Goal: Transaction & Acquisition: Obtain resource

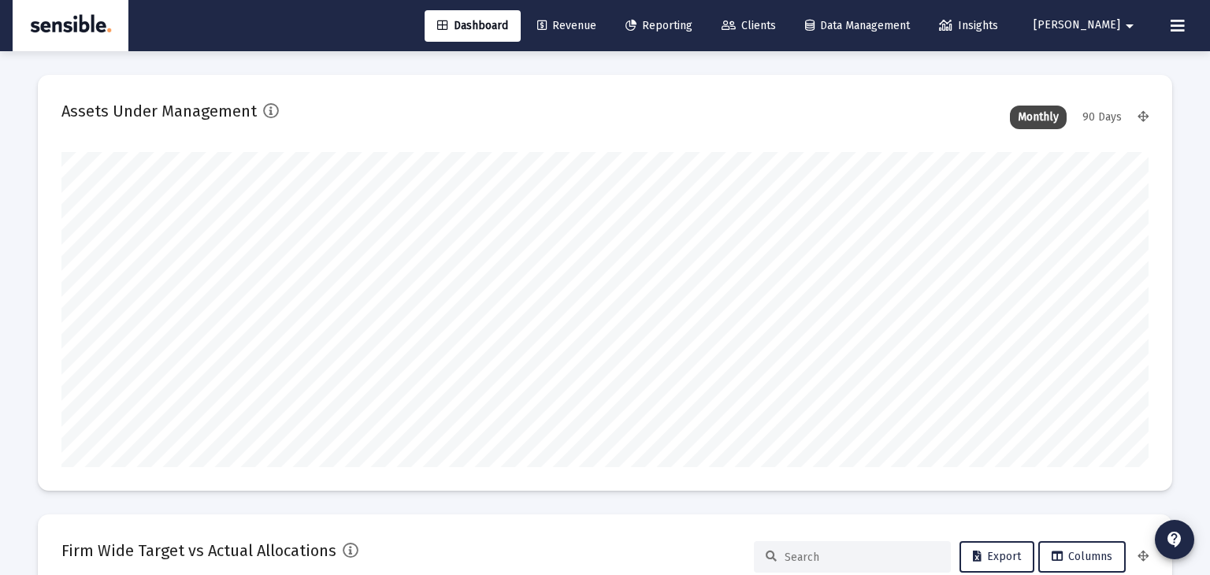
scroll to position [1512, 0]
type input "[DATE]"
type input "[PERSON_NAME][EMAIL_ADDRESS][DOMAIN_NAME]"
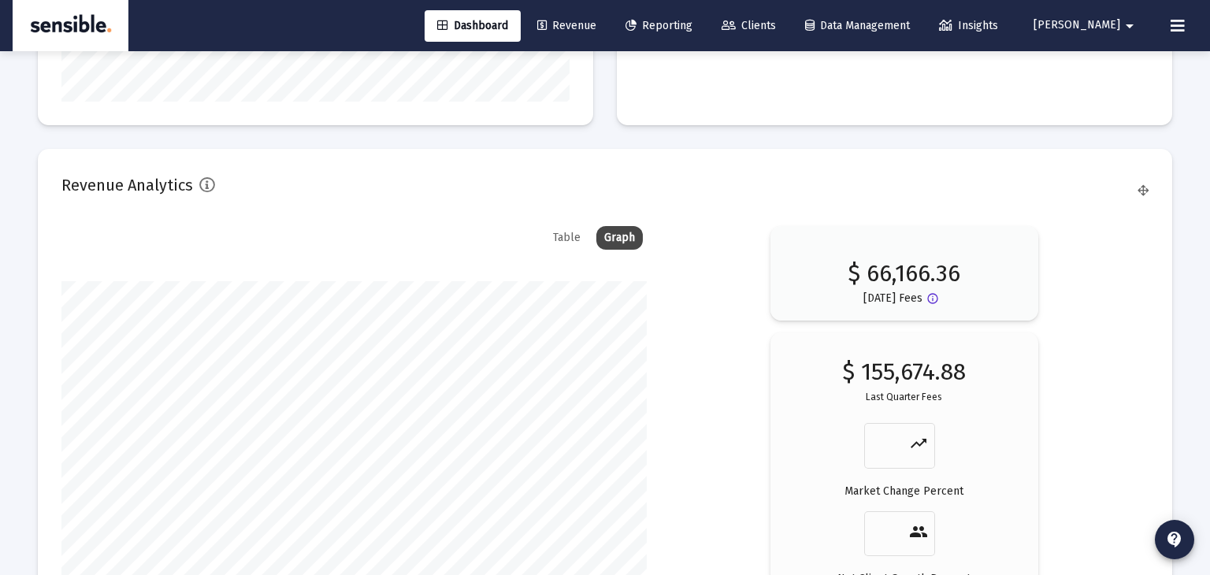
scroll to position [2442, 0]
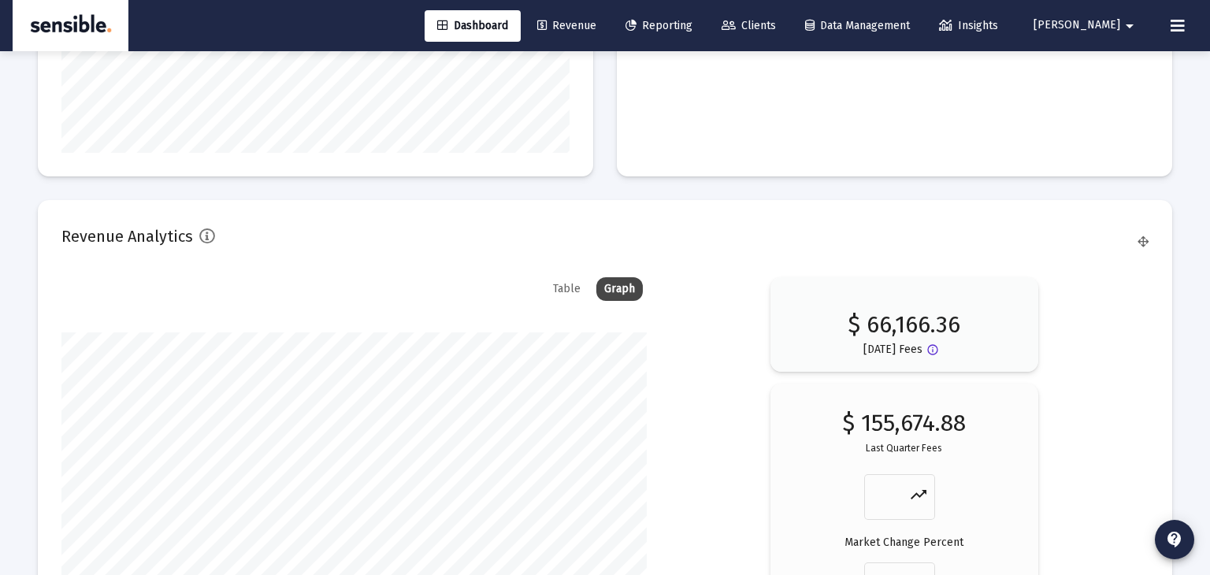
click at [692, 25] on span "Reporting" at bounding box center [658, 25] width 67 height 13
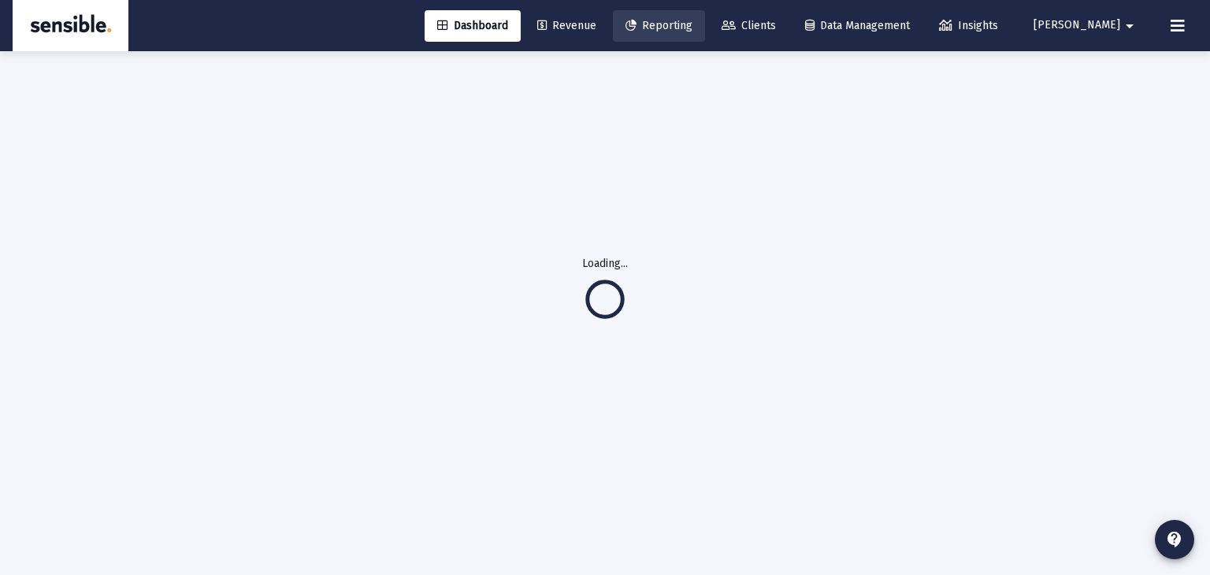
scroll to position [0, 0]
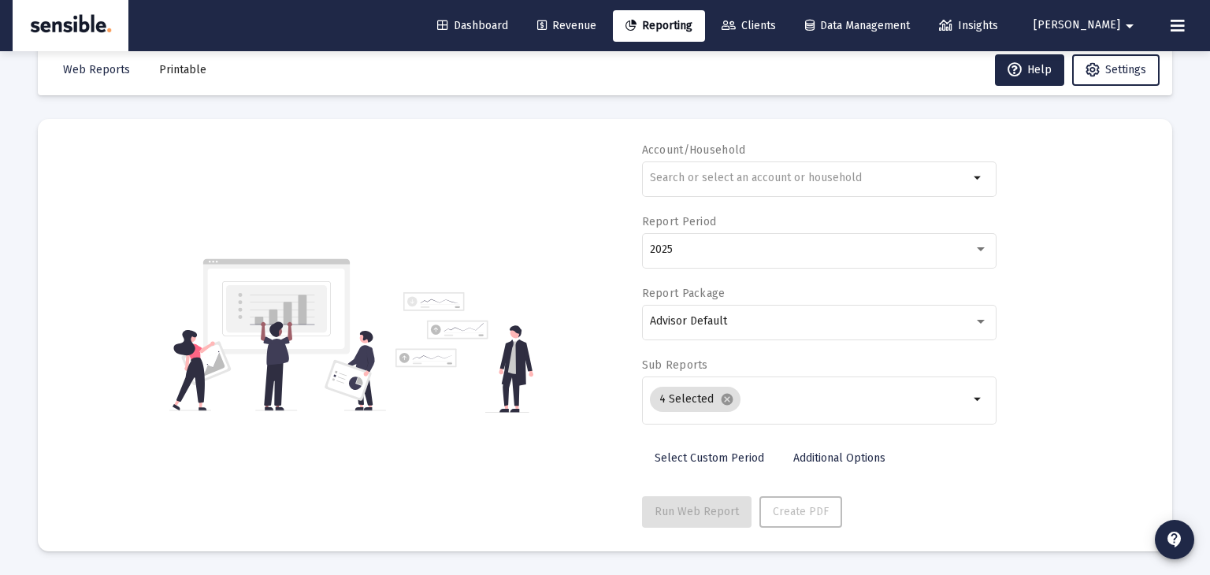
scroll to position [28, 0]
click at [717, 174] on input "text" at bounding box center [809, 179] width 319 height 13
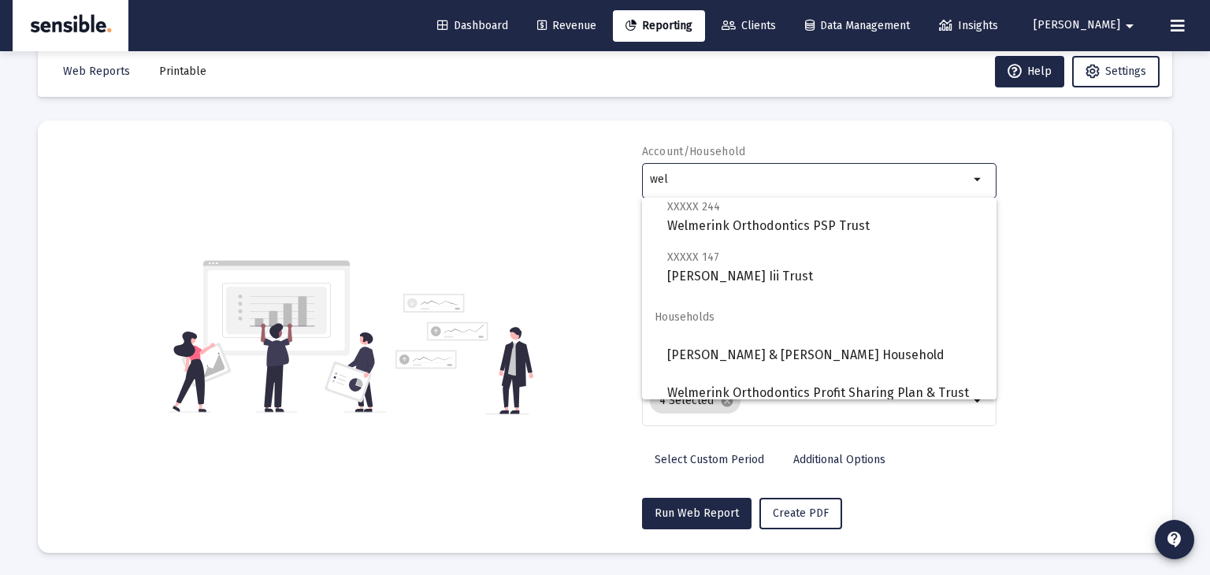
scroll to position [252, 0]
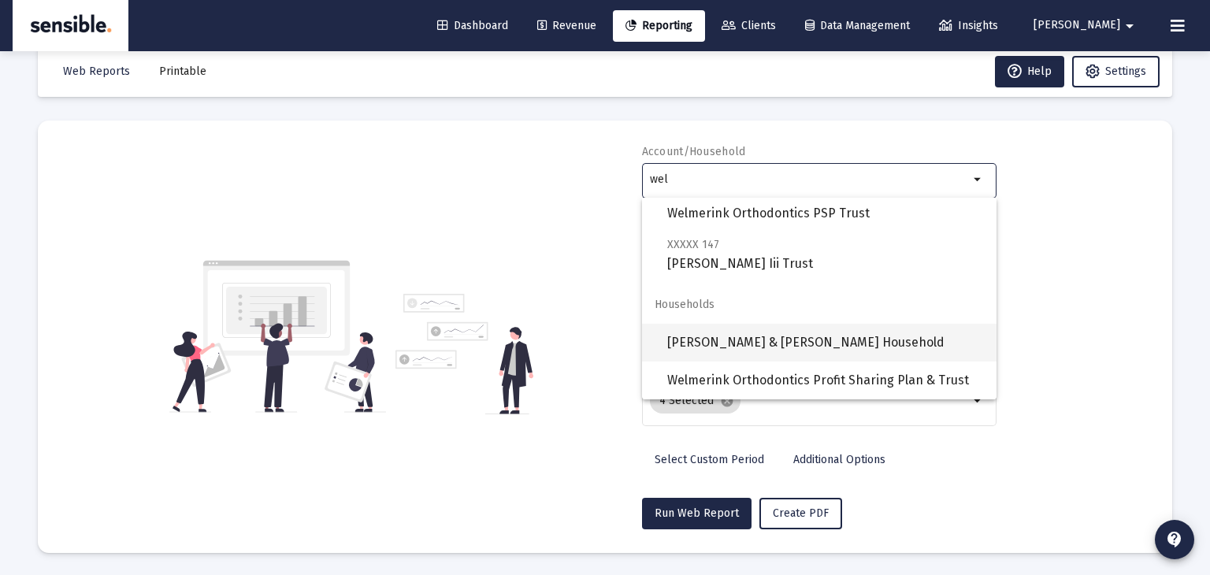
click at [789, 338] on span "[PERSON_NAME] & [PERSON_NAME] Household" at bounding box center [825, 343] width 317 height 38
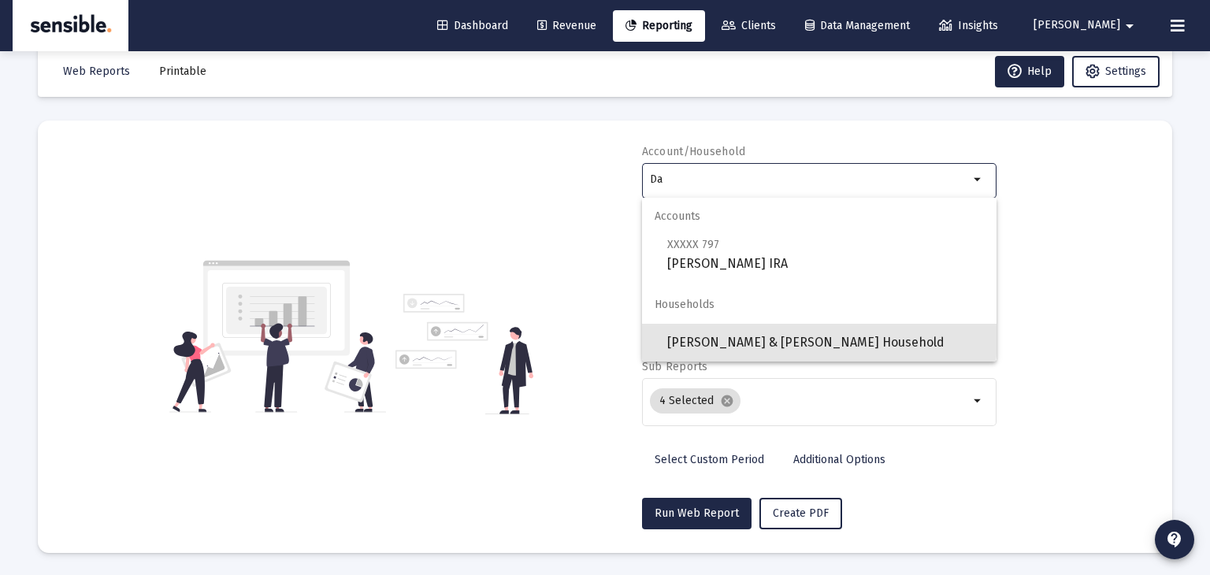
type input "D"
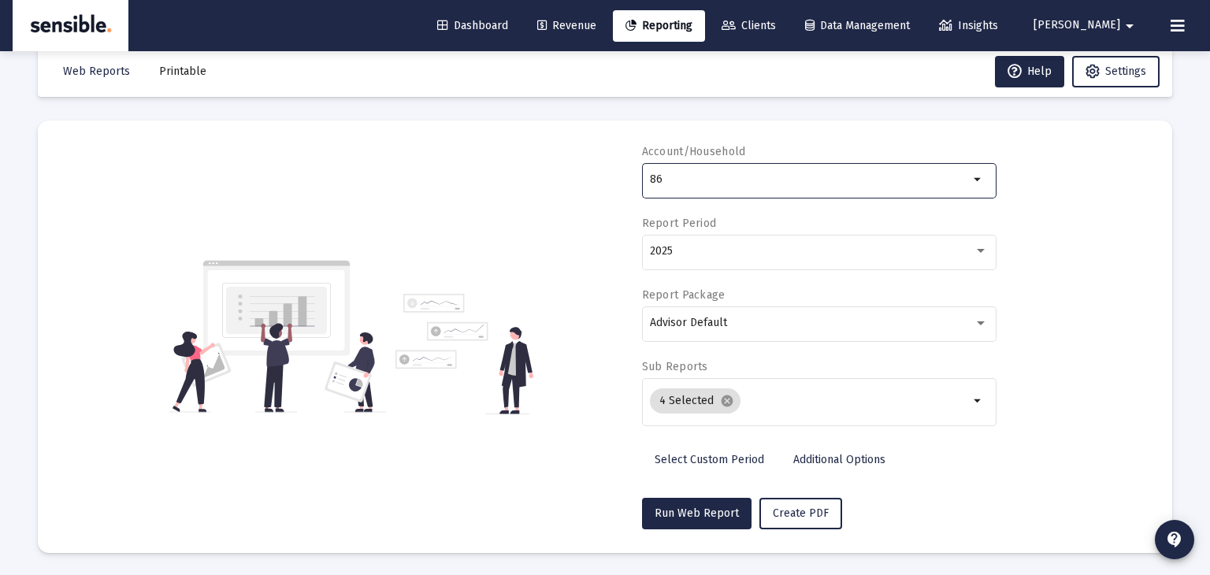
type input "8"
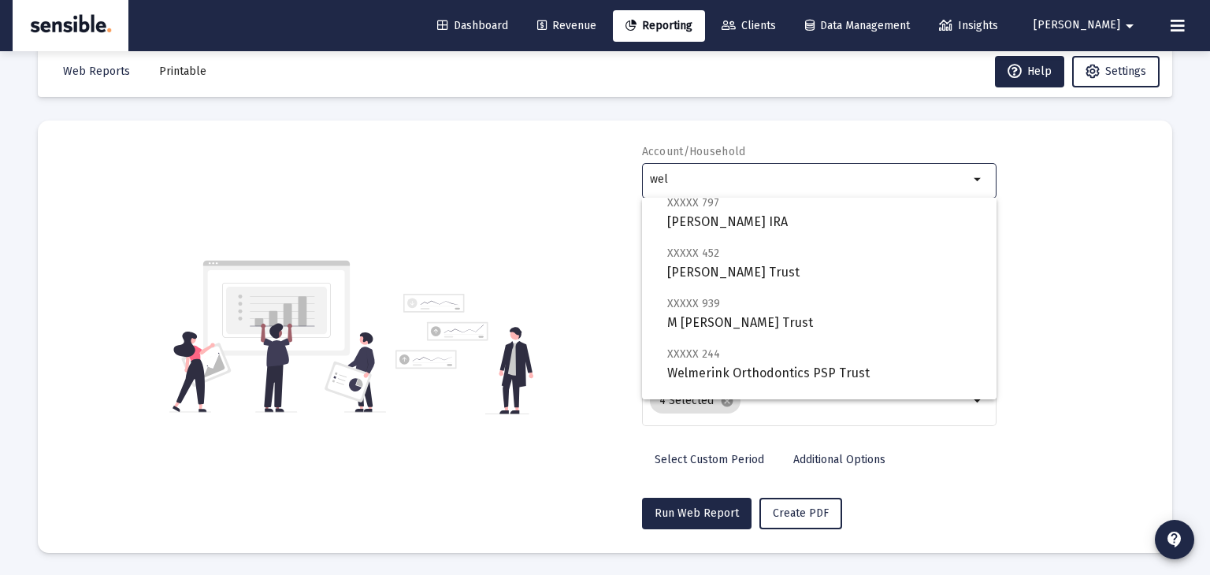
scroll to position [94, 0]
click at [696, 311] on span "XXXXX 939 M [PERSON_NAME] Trust" at bounding box center [825, 311] width 317 height 39
type input "M [PERSON_NAME] Trust"
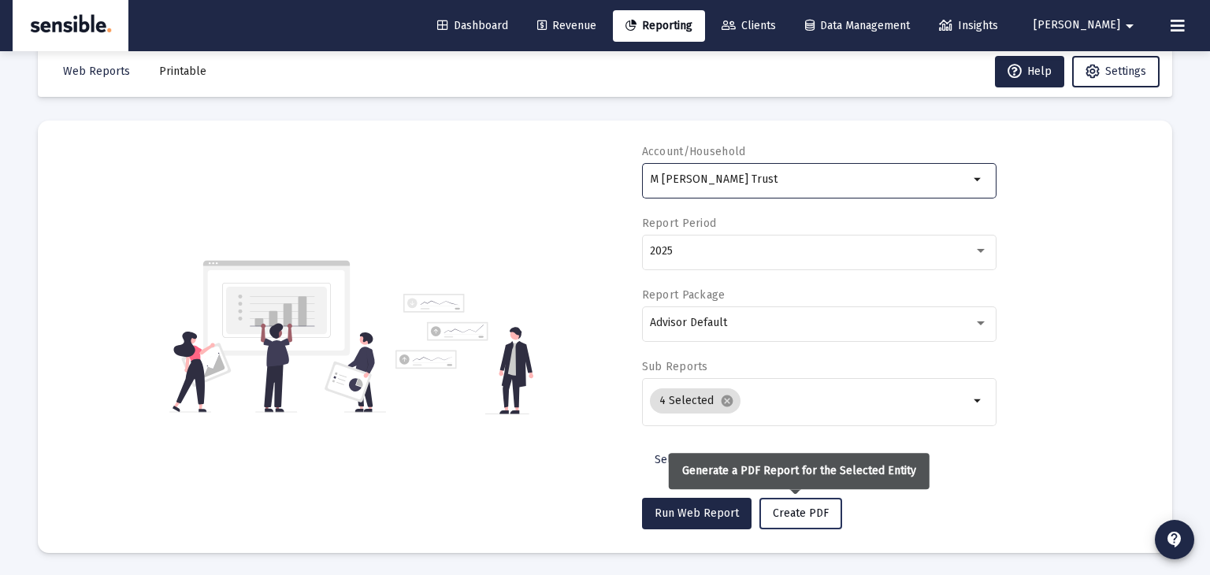
click at [798, 510] on span "Create PDF" at bounding box center [801, 513] width 56 height 13
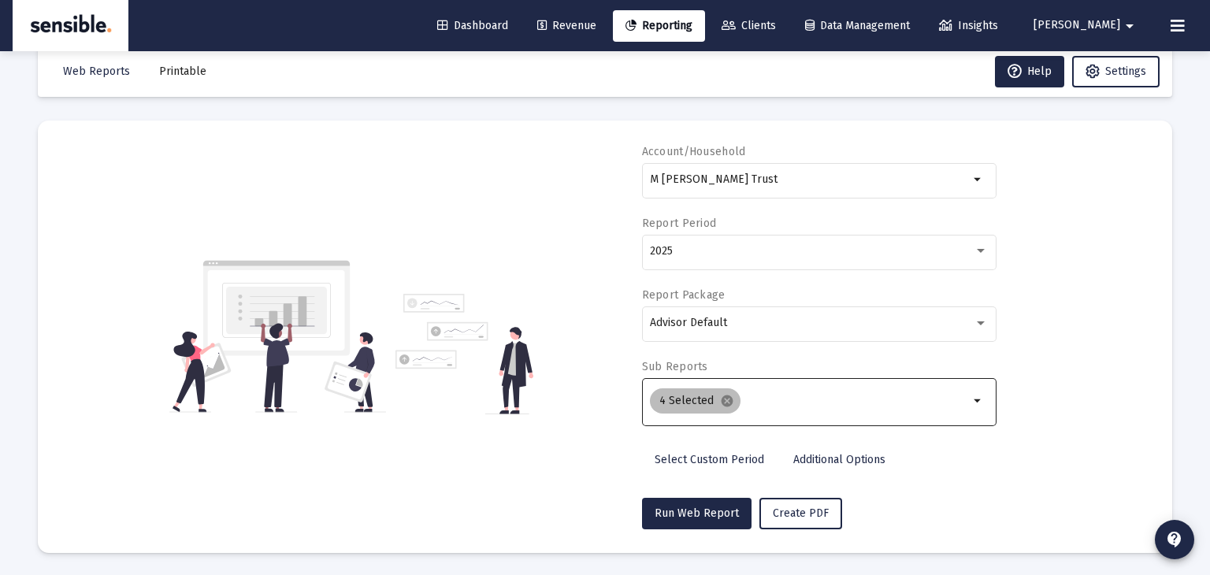
click at [755, 407] on div "4 Selected cancel" at bounding box center [809, 401] width 325 height 32
click at [978, 401] on mat-icon "arrow_drop_down" at bounding box center [978, 401] width 19 height 19
click at [825, 397] on input "Selection" at bounding box center [858, 401] width 222 height 13
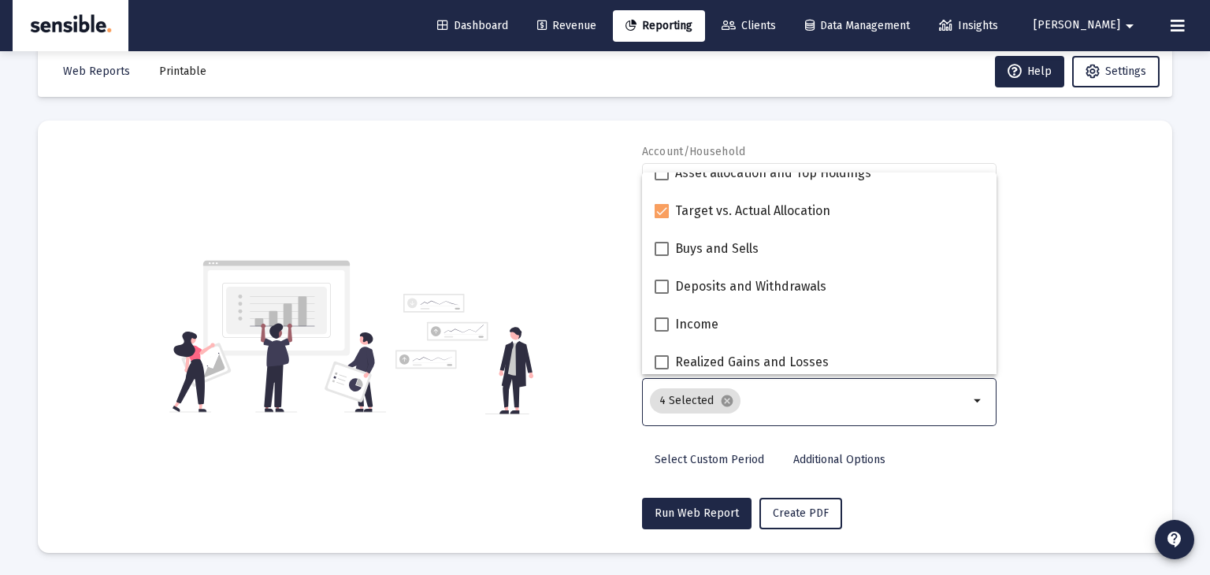
scroll to position [403, 0]
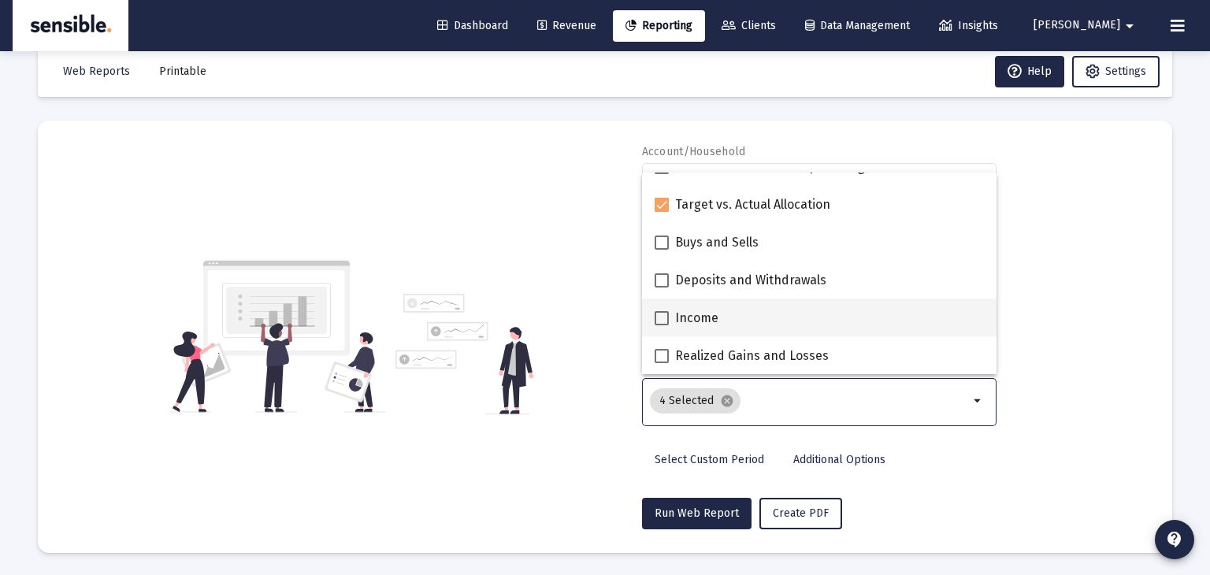
click at [668, 311] on label "Income" at bounding box center [687, 318] width 64 height 19
click at [662, 325] on input "Income" at bounding box center [661, 325] width 1 height 1
checkbox input "true"
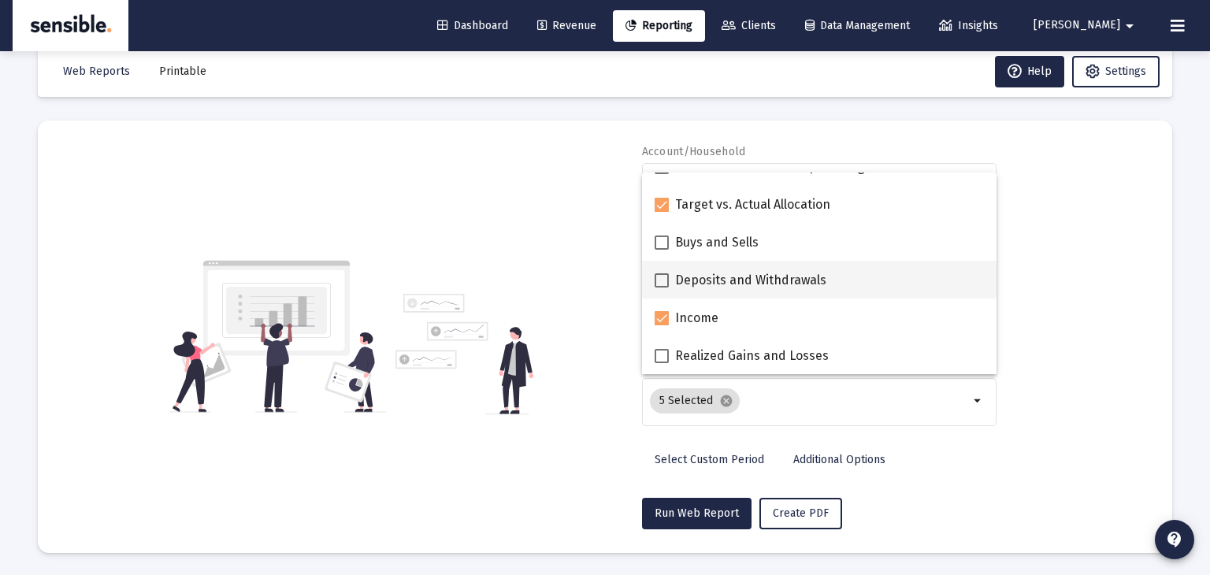
click at [664, 280] on span at bounding box center [662, 280] width 14 height 14
click at [662, 288] on input "Deposits and Withdrawals" at bounding box center [661, 288] width 1 height 1
checkbox input "true"
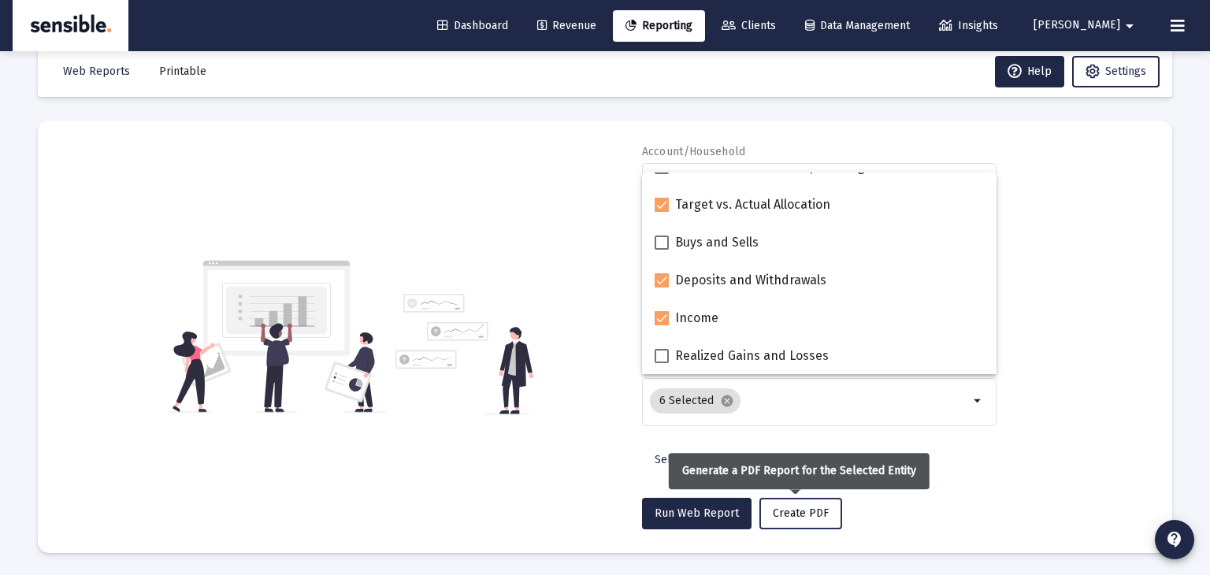
click at [790, 507] on span "Create PDF" at bounding box center [801, 513] width 56 height 13
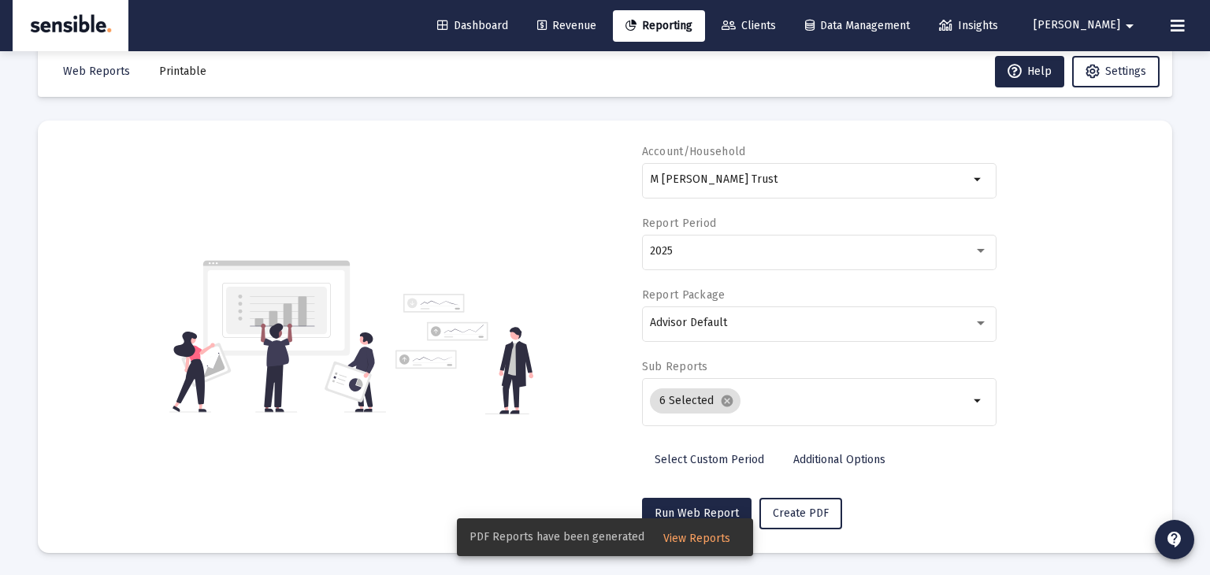
click at [713, 539] on span "View Reports" at bounding box center [696, 538] width 67 height 13
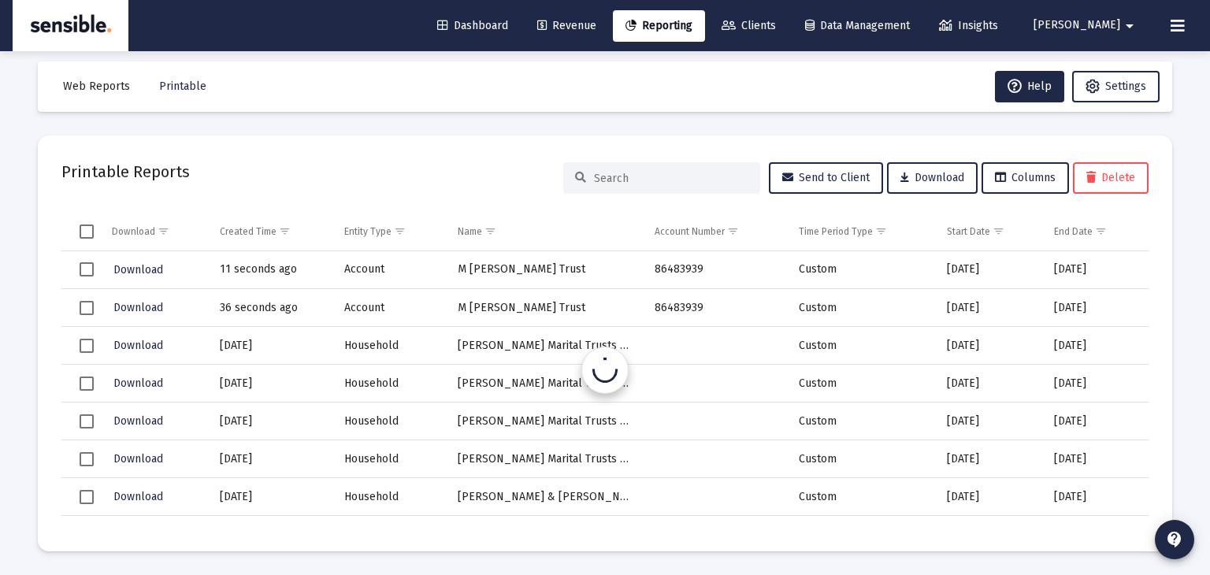
scroll to position [13, 0]
click at [149, 263] on span "Download" at bounding box center [138, 269] width 50 height 13
click at [692, 21] on span "Reporting" at bounding box center [658, 25] width 67 height 13
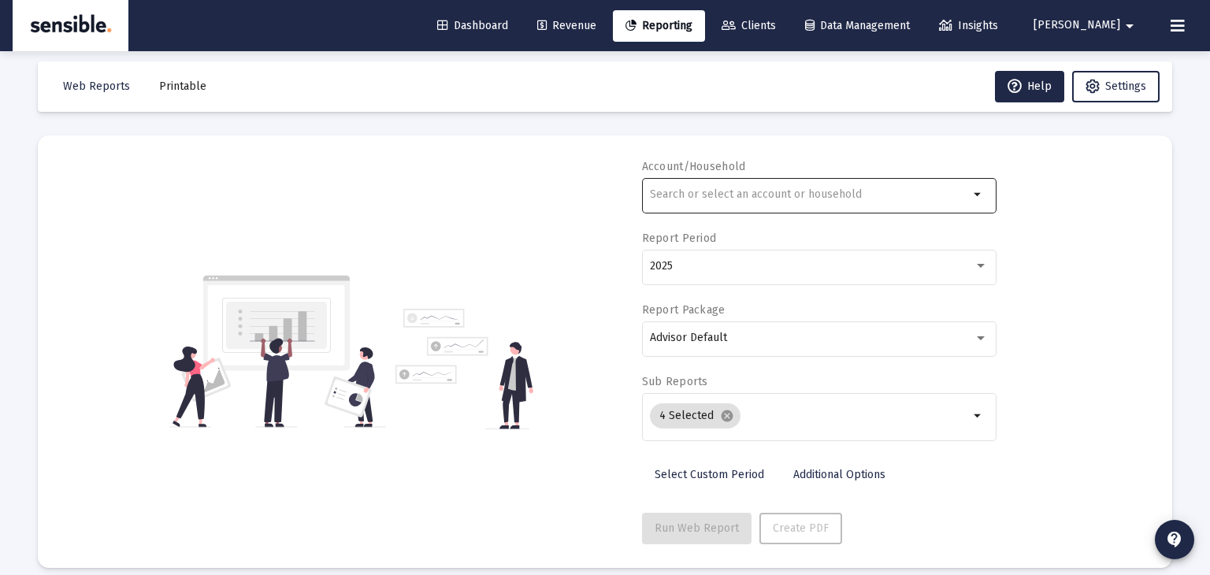
click at [713, 199] on input "text" at bounding box center [809, 194] width 319 height 13
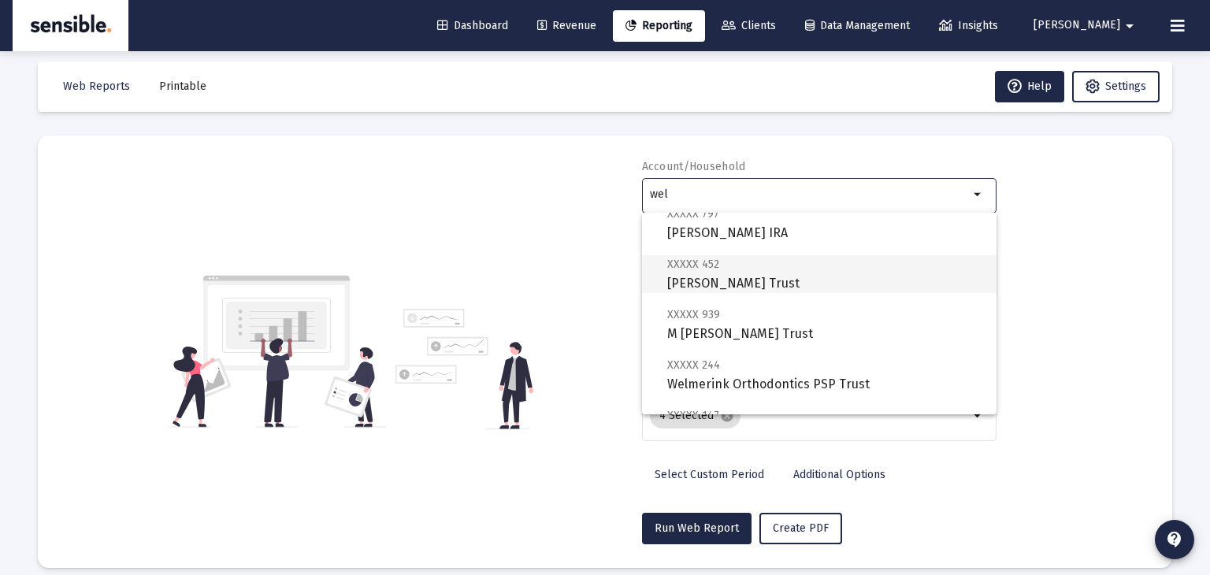
scroll to position [99, 0]
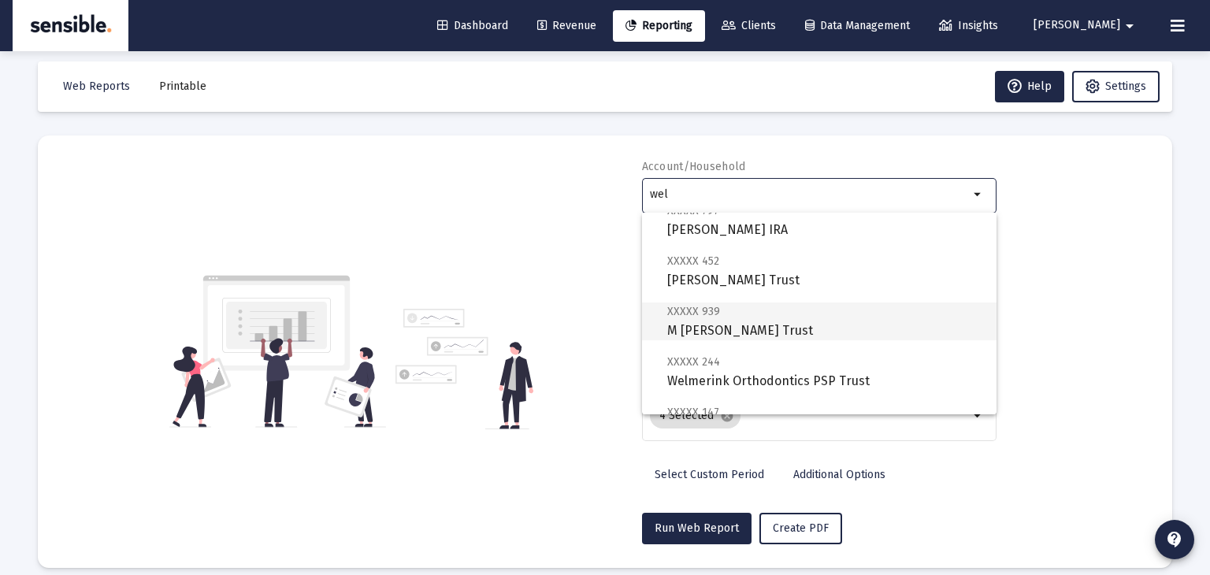
click at [727, 314] on span "XXXXX 939 M [PERSON_NAME] Trust" at bounding box center [825, 321] width 317 height 39
type input "M [PERSON_NAME] Trust"
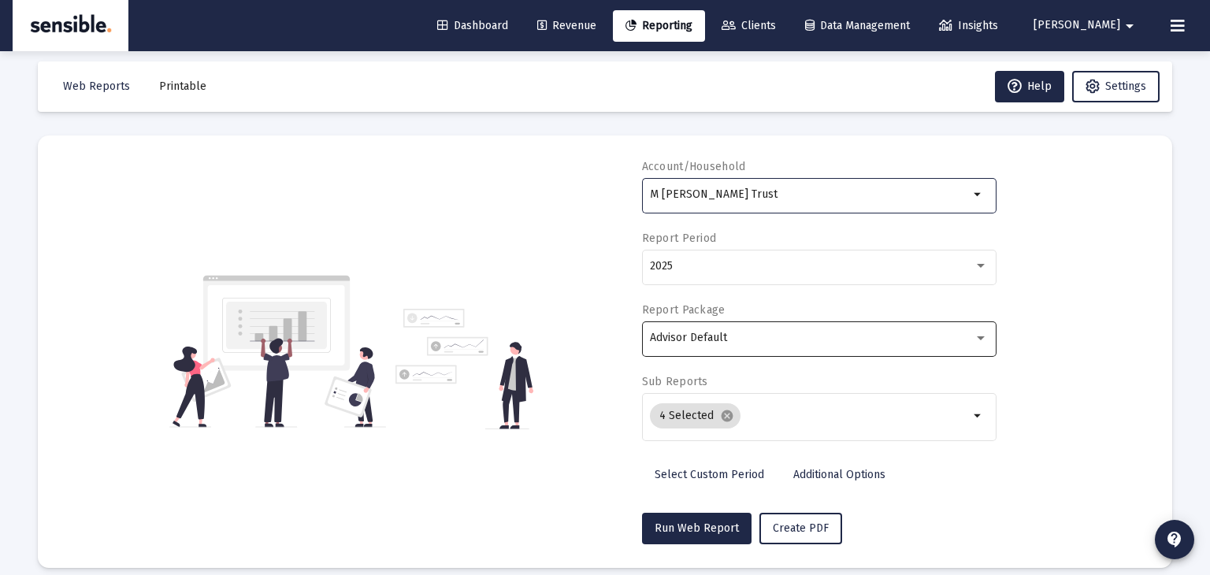
click at [750, 341] on div "Advisor Default" at bounding box center [812, 338] width 324 height 13
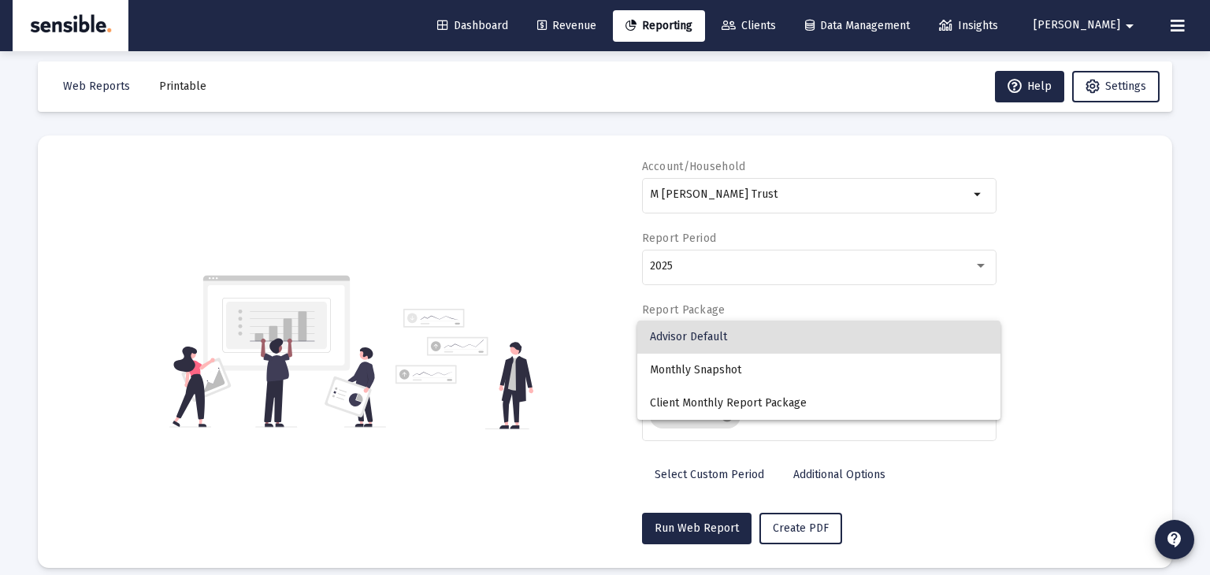
click at [912, 499] on div at bounding box center [605, 287] width 1210 height 575
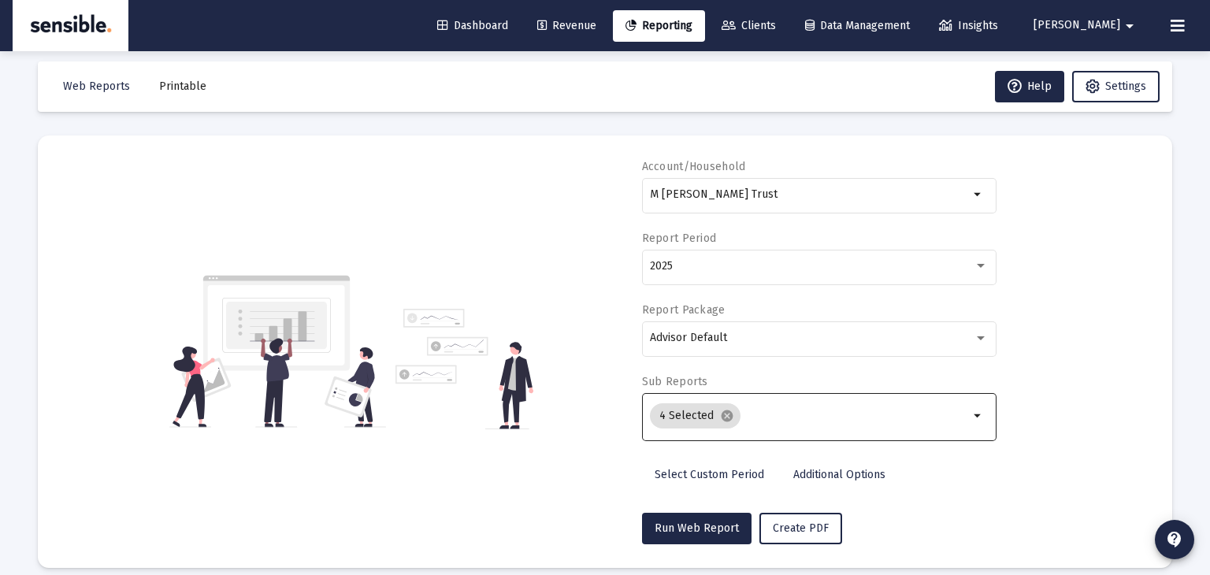
click at [974, 412] on mat-icon "arrow_drop_down" at bounding box center [978, 415] width 19 height 19
click at [976, 414] on mat-icon "arrow_drop_down" at bounding box center [978, 415] width 19 height 19
click at [980, 413] on mat-icon "arrow_drop_down" at bounding box center [978, 415] width 19 height 19
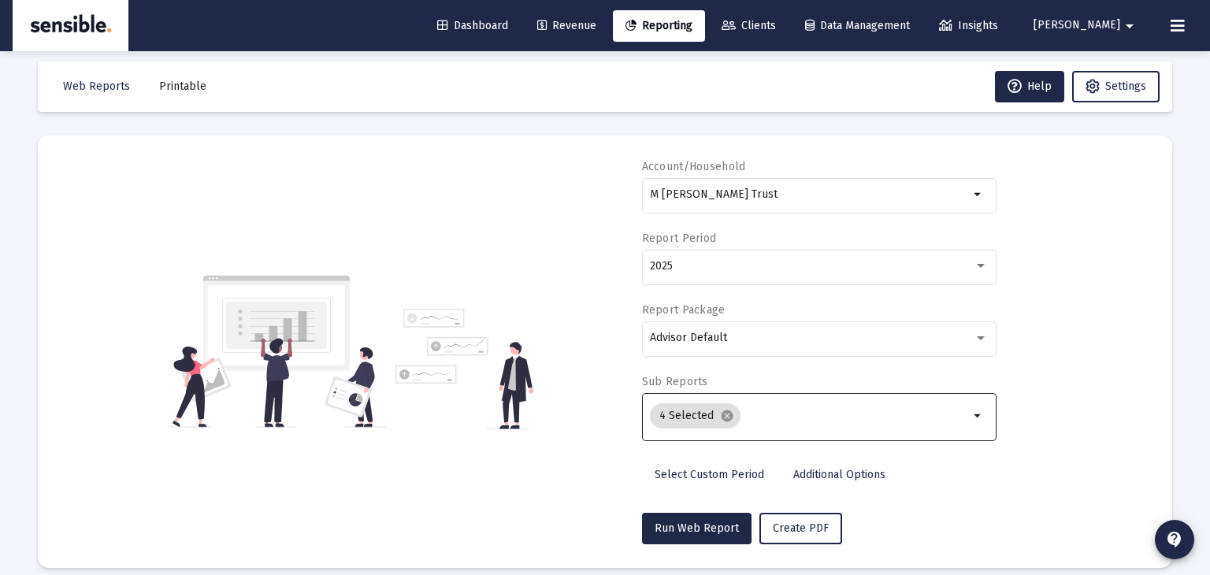
click at [978, 413] on mat-icon "arrow_drop_down" at bounding box center [978, 415] width 19 height 19
click at [973, 415] on mat-icon "arrow_drop_down" at bounding box center [978, 415] width 19 height 19
click at [980, 414] on mat-icon "arrow_drop_down" at bounding box center [978, 415] width 19 height 19
click at [975, 415] on mat-icon "arrow_drop_down" at bounding box center [978, 415] width 19 height 19
click at [750, 395] on div "4 Selected cancel" at bounding box center [809, 415] width 319 height 51
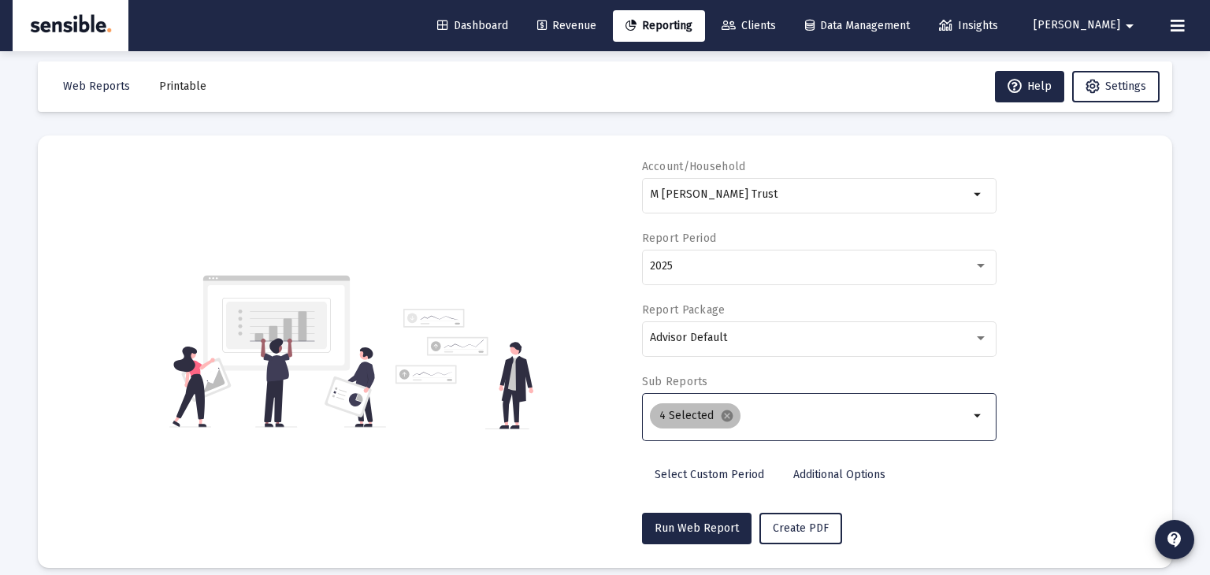
click at [751, 407] on div "4 Selected cancel" at bounding box center [809, 416] width 325 height 32
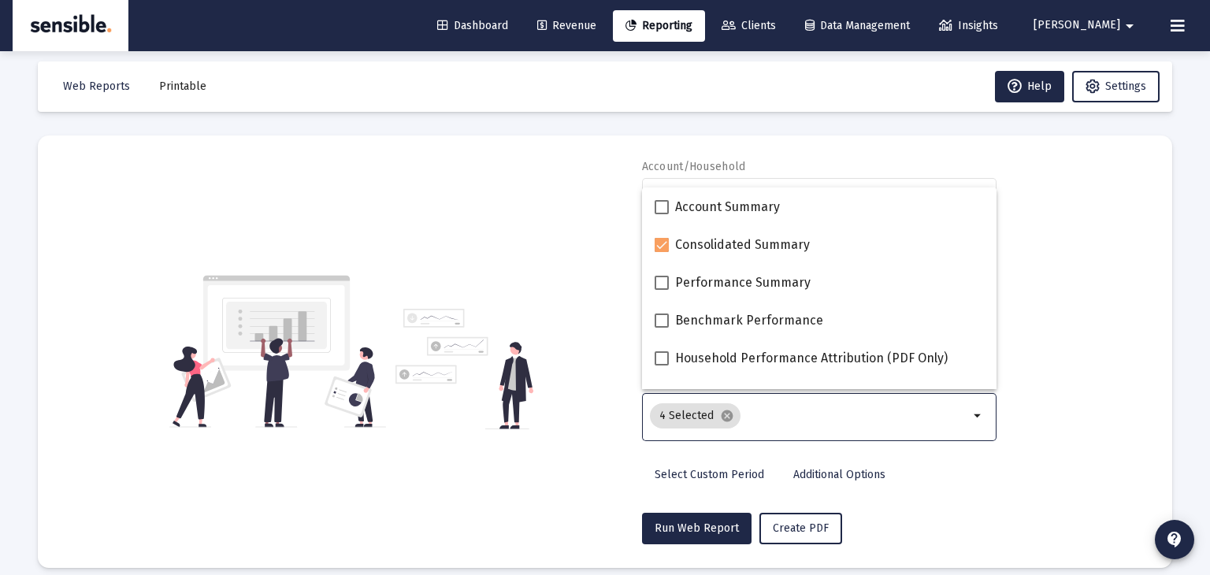
click at [763, 415] on input "Selection" at bounding box center [858, 416] width 222 height 13
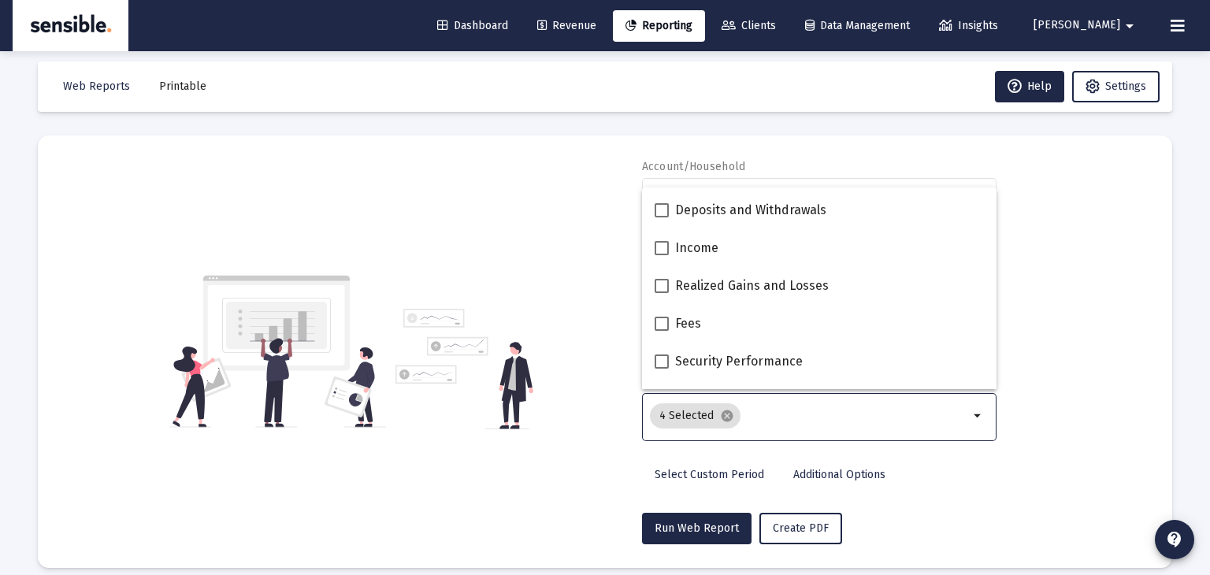
scroll to position [479, 0]
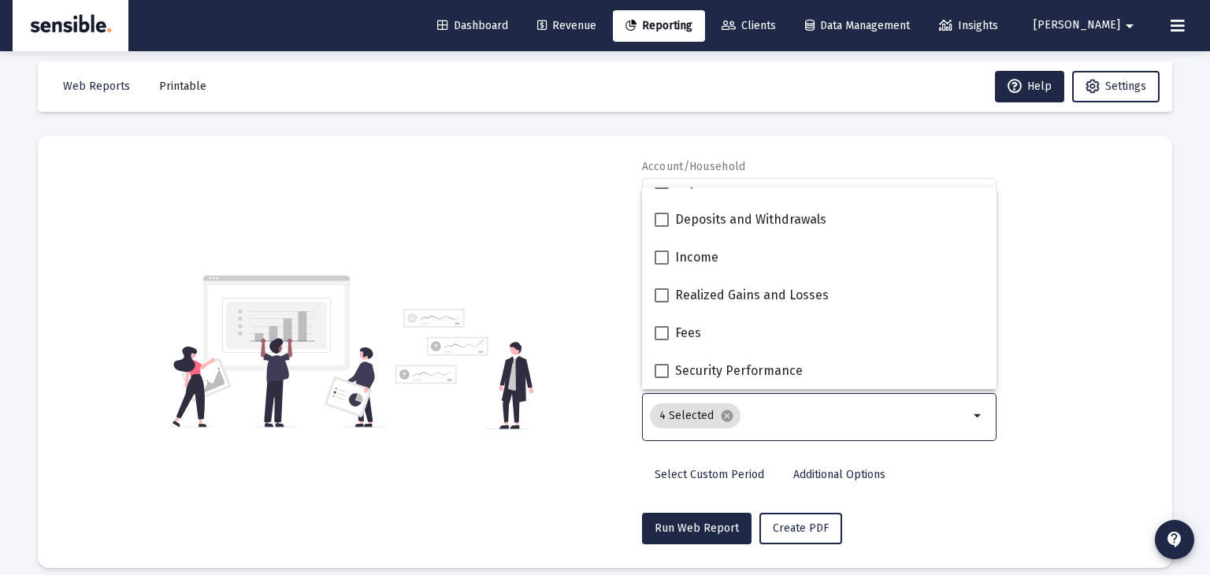
click at [190, 82] on span "Printable" at bounding box center [182, 86] width 47 height 13
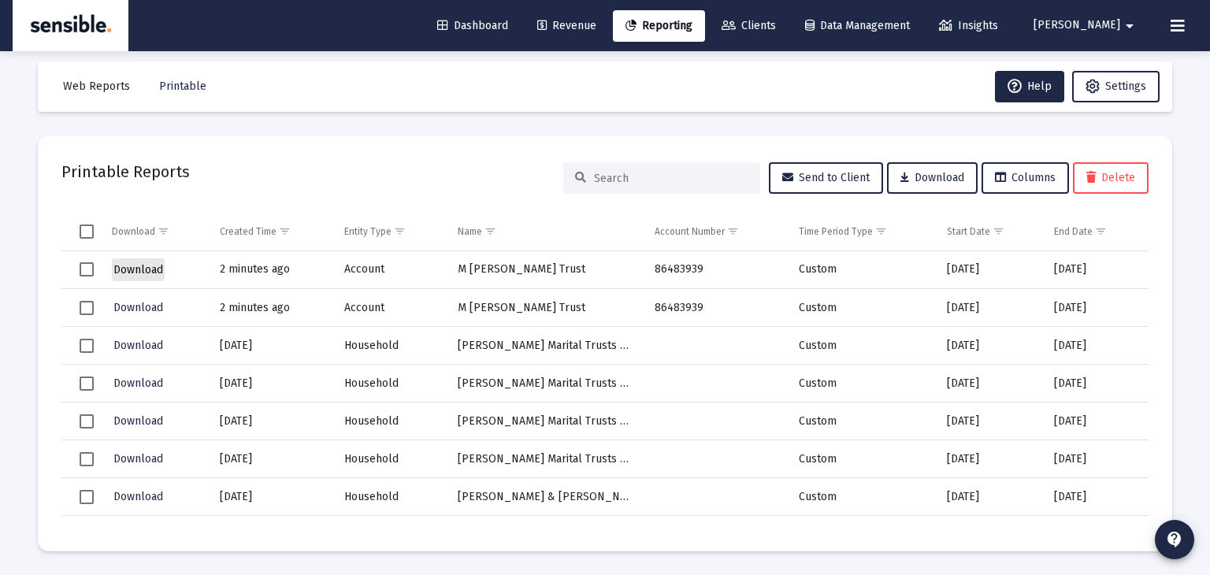
click at [141, 272] on span "Download" at bounding box center [138, 269] width 50 height 13
click at [692, 30] on span "Reporting" at bounding box center [658, 25] width 67 height 13
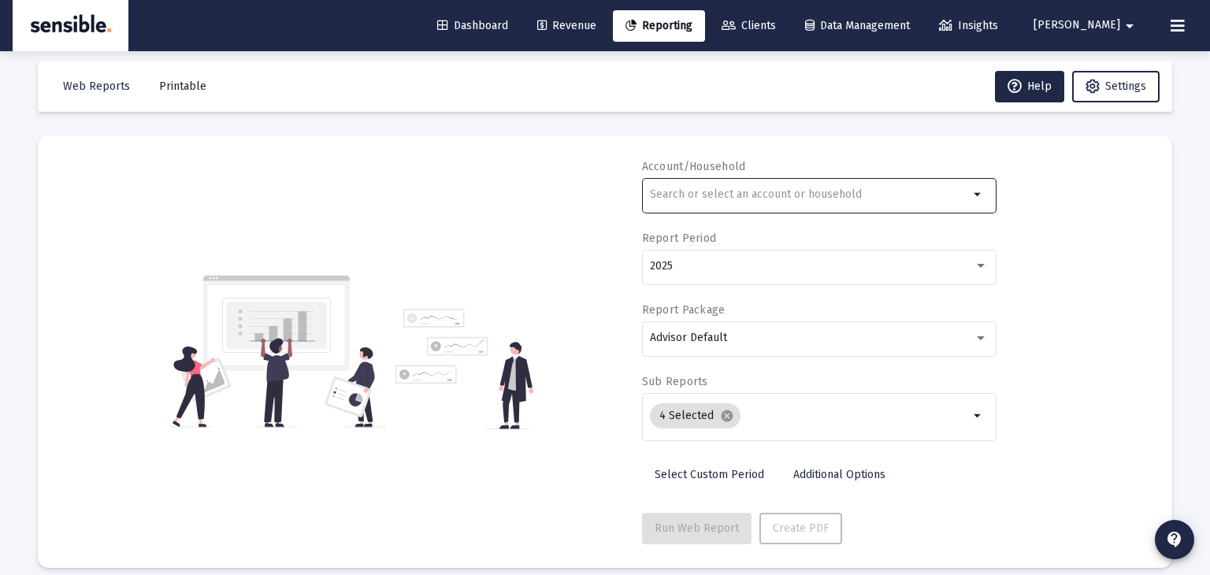
click at [722, 190] on input "text" at bounding box center [809, 194] width 319 height 13
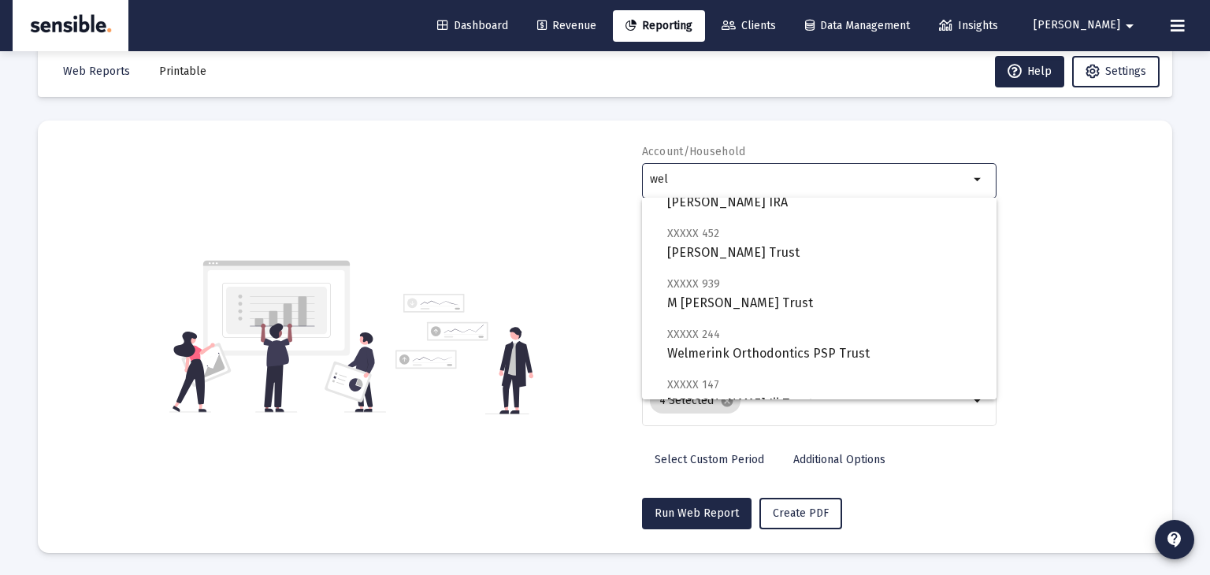
scroll to position [110, 0]
click at [714, 295] on span "XXXXX 939 M [PERSON_NAME] Trust" at bounding box center [825, 295] width 317 height 39
type input "M [PERSON_NAME] Trust"
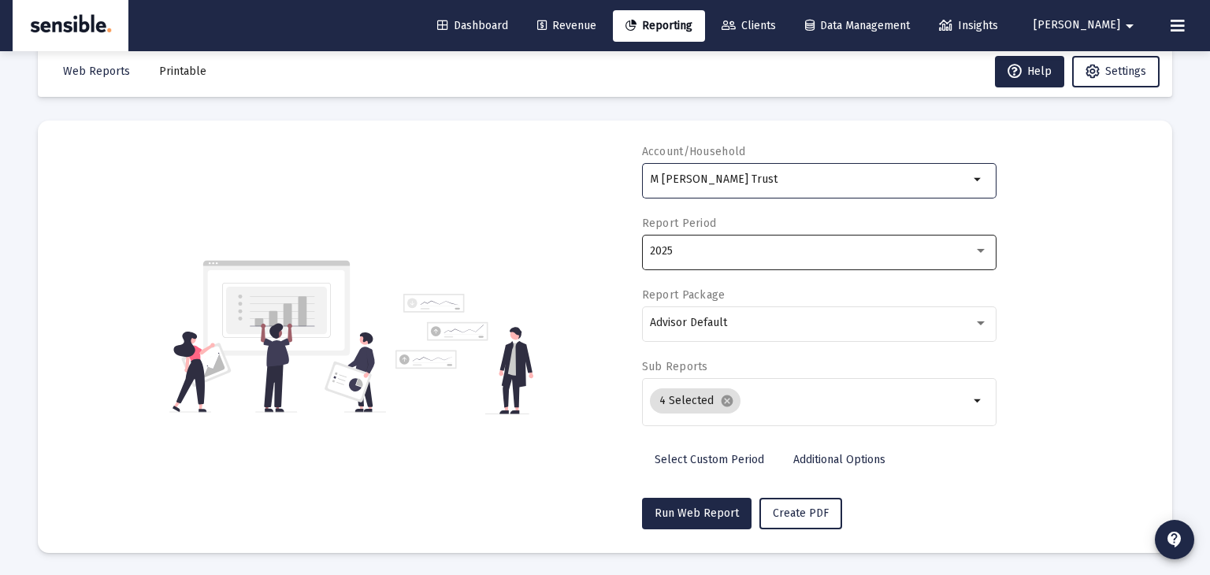
click at [714, 252] on div "2025" at bounding box center [812, 251] width 324 height 13
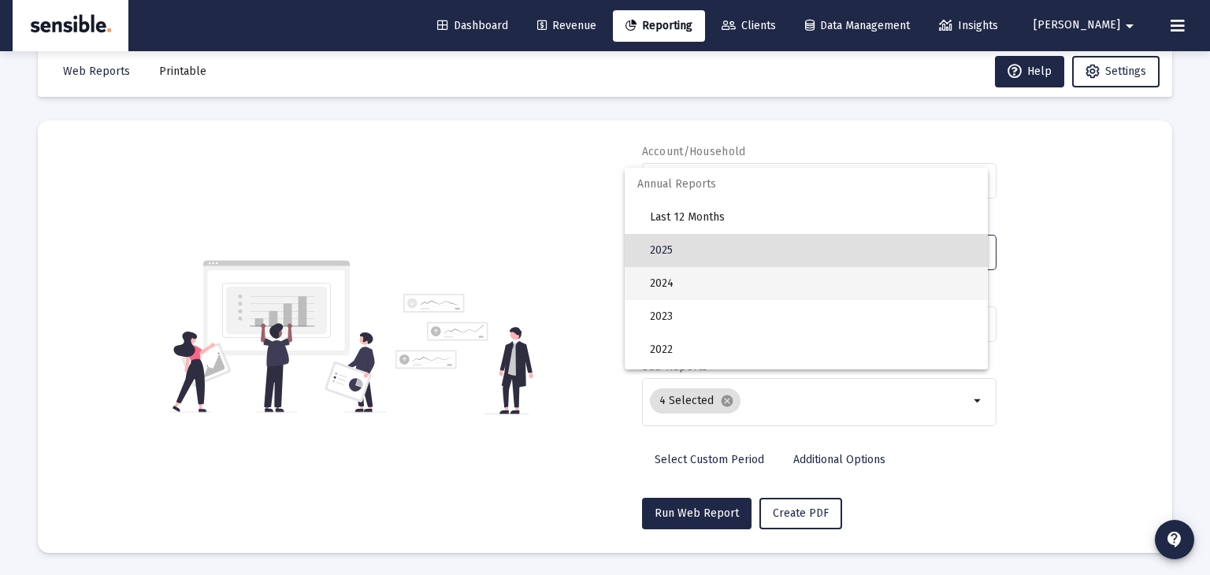
click at [712, 274] on span "2024" at bounding box center [812, 283] width 325 height 33
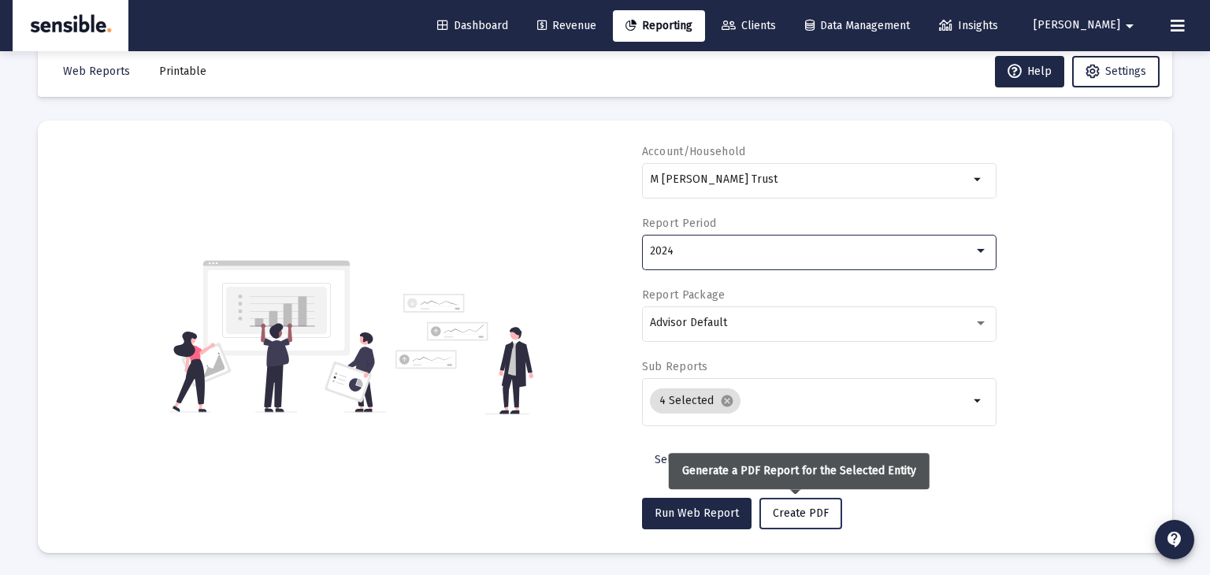
click at [815, 510] on span "Create PDF" at bounding box center [801, 513] width 56 height 13
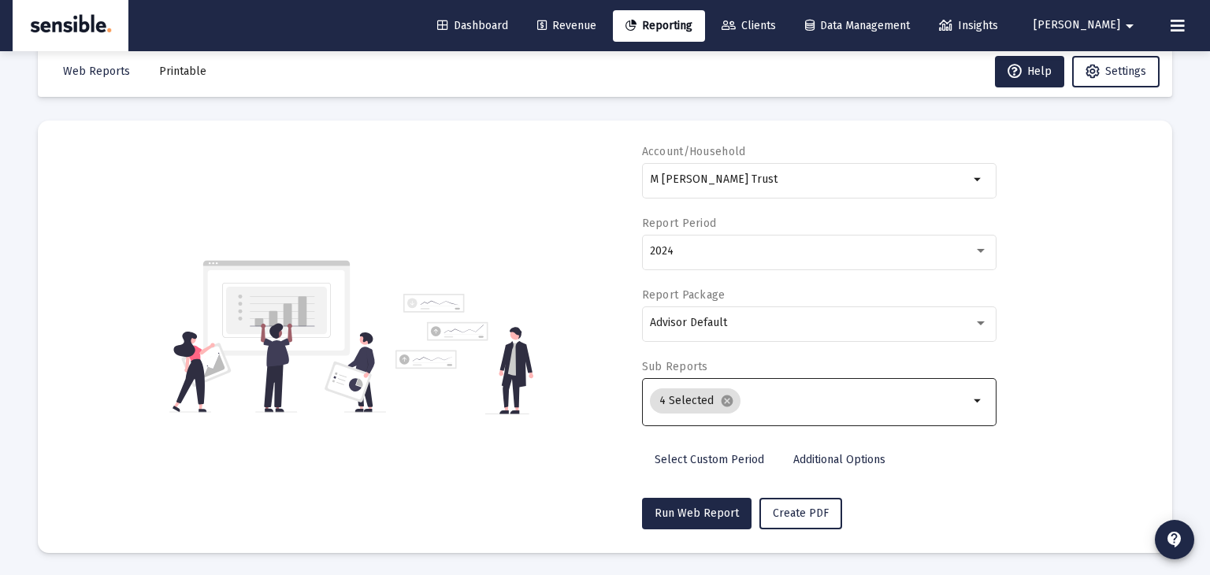
click at [975, 399] on mat-icon "arrow_drop_down" at bounding box center [978, 401] width 19 height 19
click at [681, 399] on mat-chip "4 Selected cancel" at bounding box center [695, 400] width 91 height 25
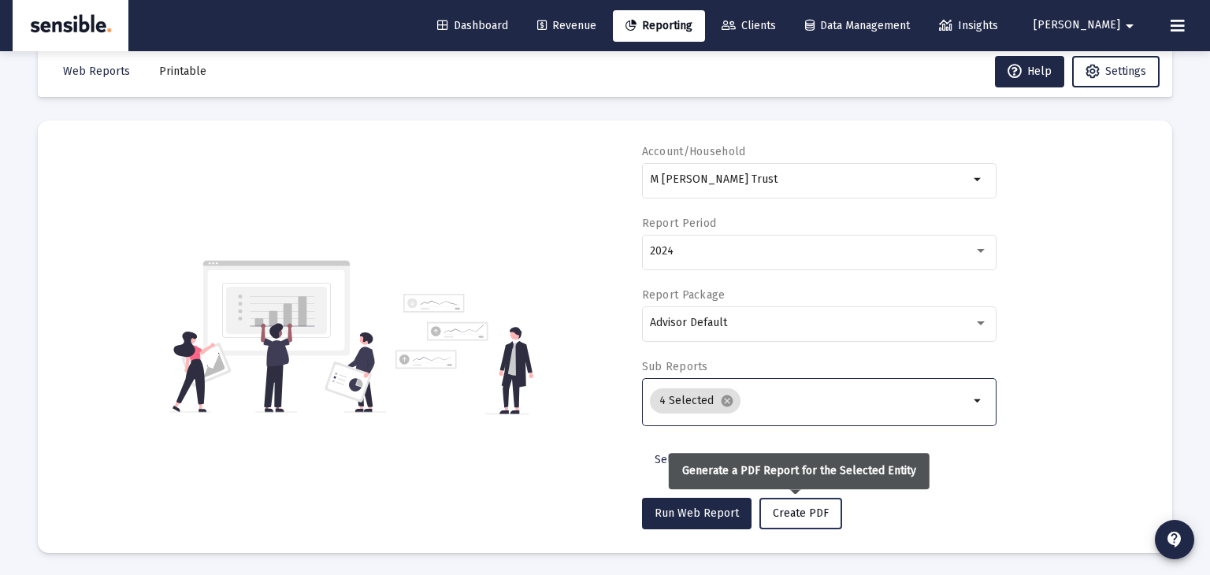
click at [776, 513] on span "Create PDF" at bounding box center [801, 513] width 56 height 13
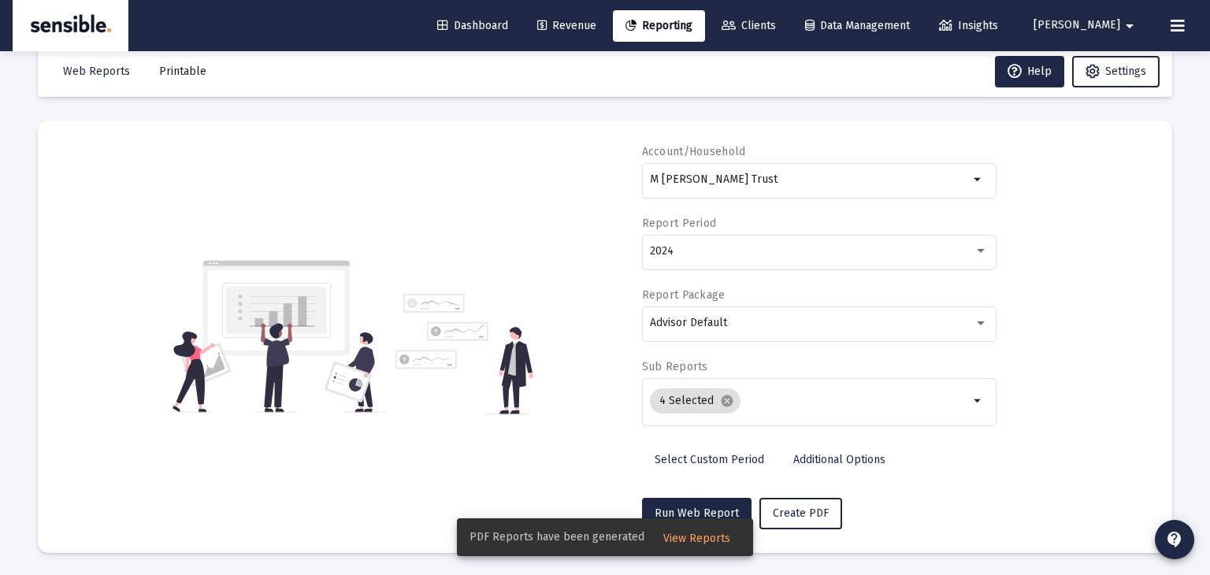
click at [697, 540] on span "View Reports" at bounding box center [696, 538] width 67 height 13
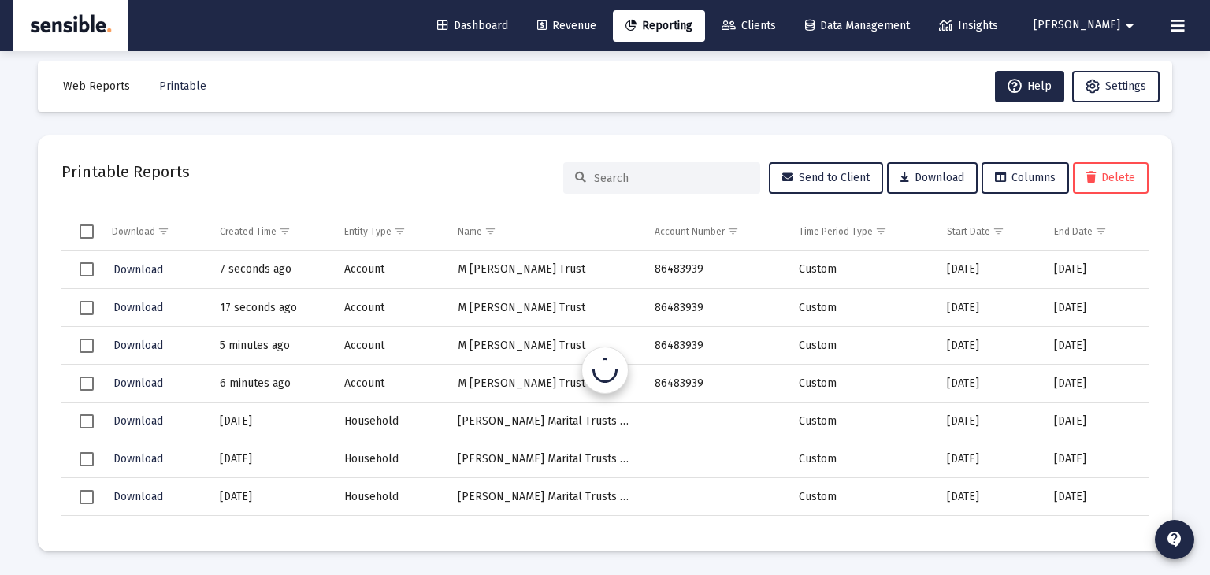
scroll to position [13, 0]
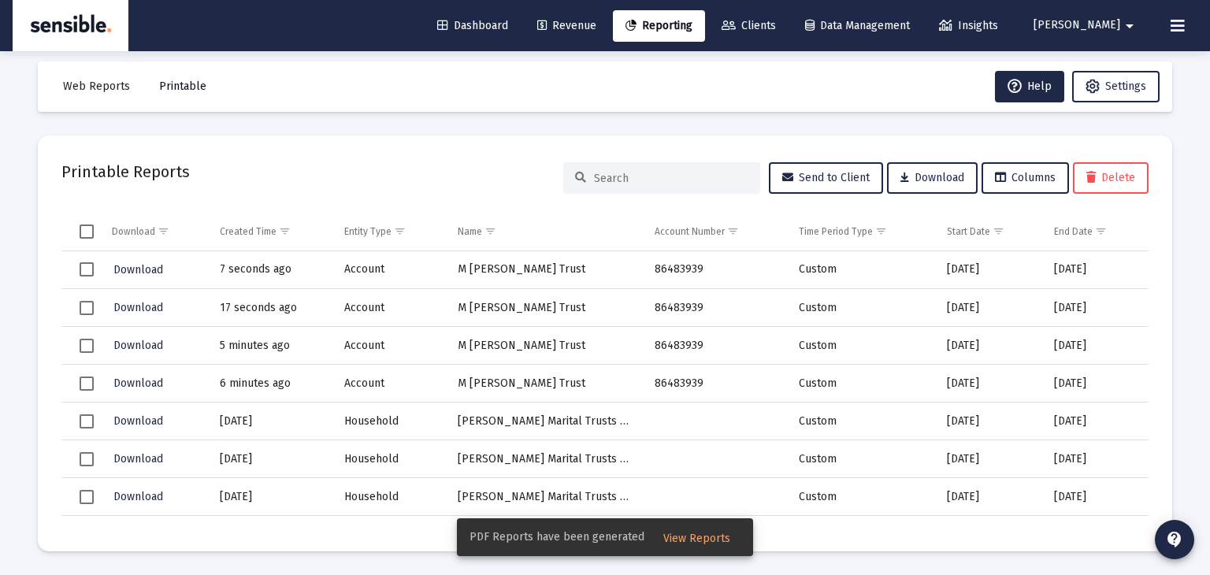
click at [175, 92] on span "Printable" at bounding box center [182, 86] width 47 height 13
click at [173, 87] on span "Printable" at bounding box center [182, 86] width 47 height 13
click at [171, 89] on span "Printable" at bounding box center [182, 86] width 47 height 13
click at [150, 269] on span "Download" at bounding box center [138, 269] width 50 height 13
